Goal: Navigation & Orientation: Understand site structure

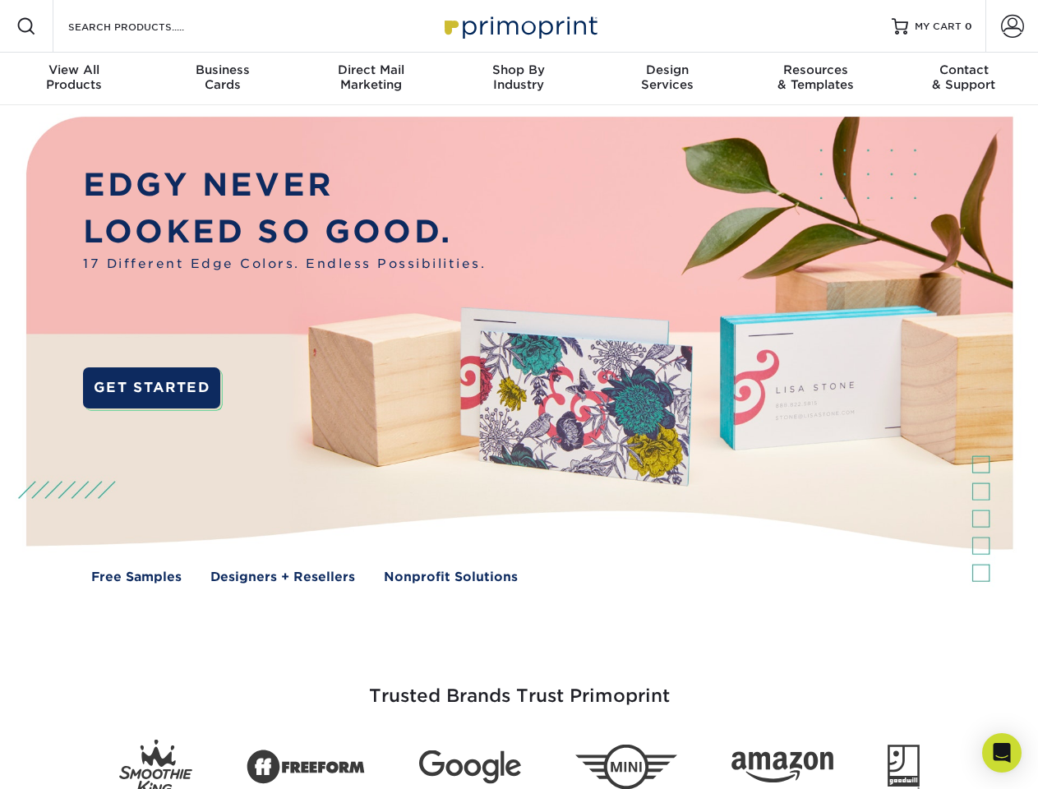
click at [519, 395] on img at bounding box center [519, 362] width 1028 height 514
click at [26, 26] on span at bounding box center [26, 26] width 20 height 20
click at [1012, 26] on span at bounding box center [1012, 26] width 23 height 23
click at [74, 79] on div "View All Products" at bounding box center [74, 77] width 148 height 30
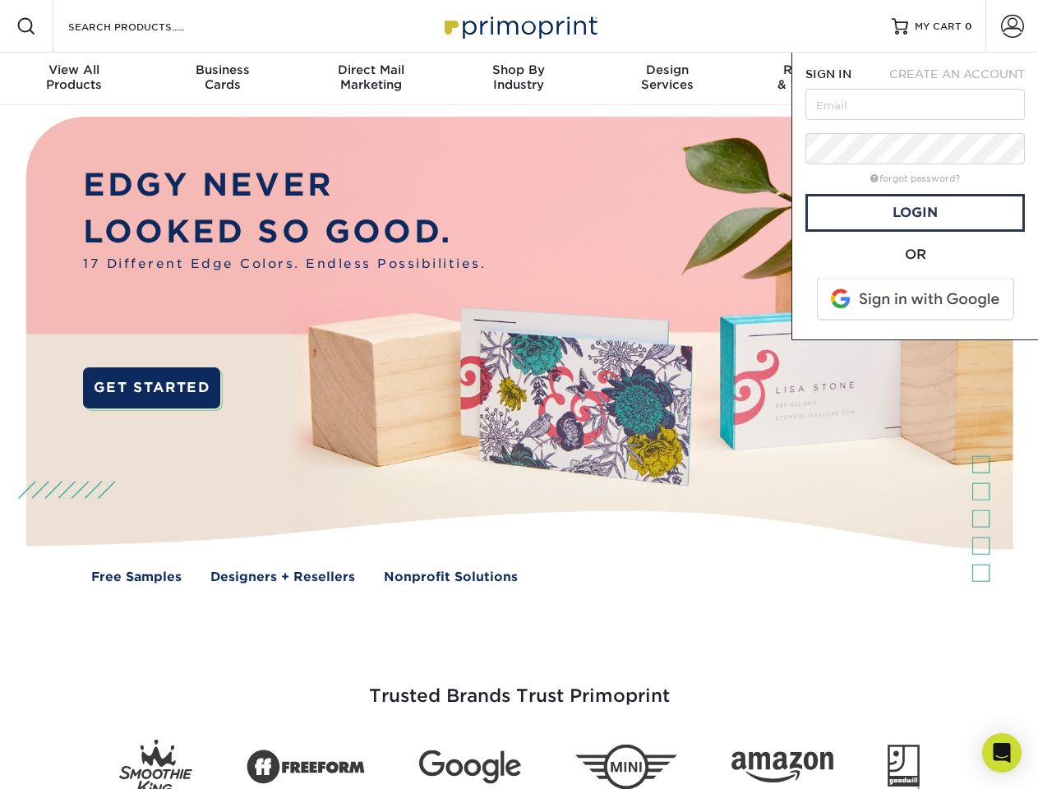
click at [222, 79] on div "Business Cards" at bounding box center [222, 77] width 148 height 30
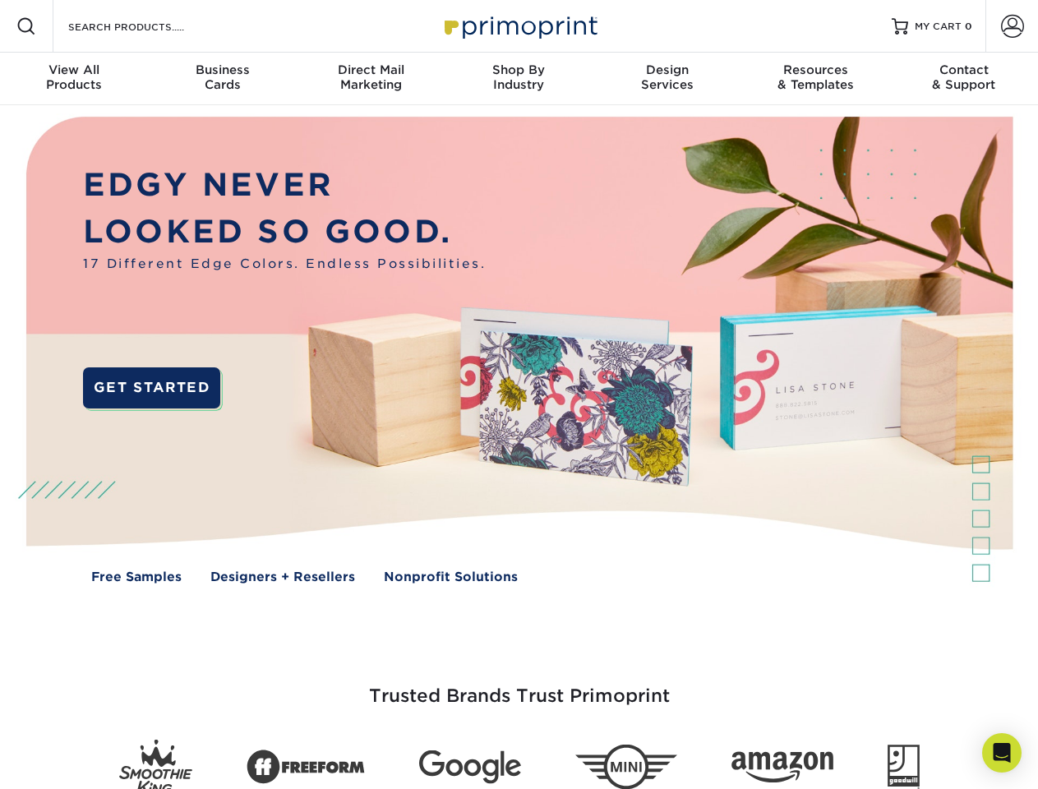
click at [371, 79] on div "Direct Mail Marketing" at bounding box center [371, 77] width 148 height 30
click at [519, 79] on div "Shop By Industry" at bounding box center [519, 77] width 148 height 30
click at [668, 79] on div "Design Services" at bounding box center [668, 77] width 148 height 30
click at [816, 79] on div "Resources & Templates" at bounding box center [816, 77] width 148 height 30
click at [964, 79] on div "Contact & Support" at bounding box center [964, 77] width 148 height 30
